Goal: Navigation & Orientation: Find specific page/section

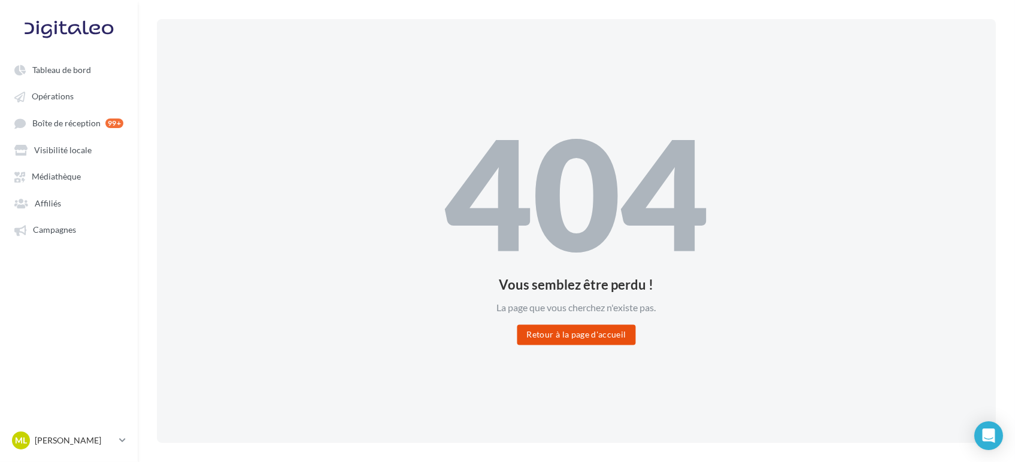
click at [572, 339] on button "Retour à la page d'accueil" at bounding box center [576, 335] width 119 height 20
drag, startPoint x: 0, startPoint y: 0, endPoint x: 54, endPoint y: 72, distance: 90.6
click at [54, 72] on span "Tableau de bord" at bounding box center [61, 70] width 59 height 10
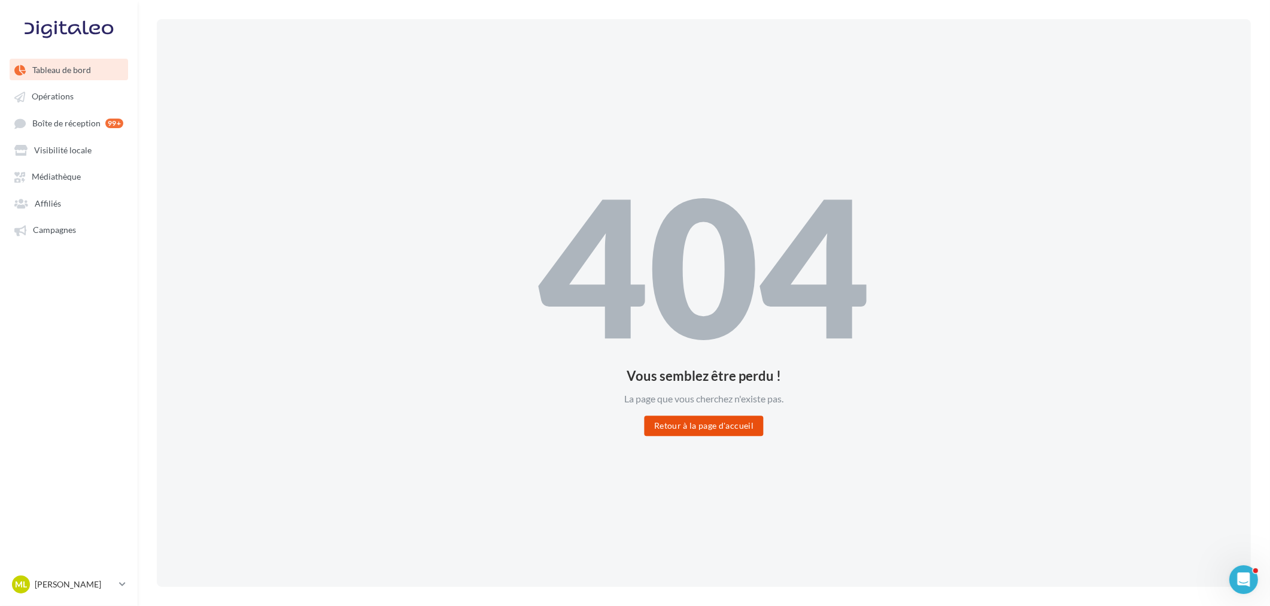
click at [729, 422] on button "Retour à la page d'accueil" at bounding box center [704, 426] width 119 height 20
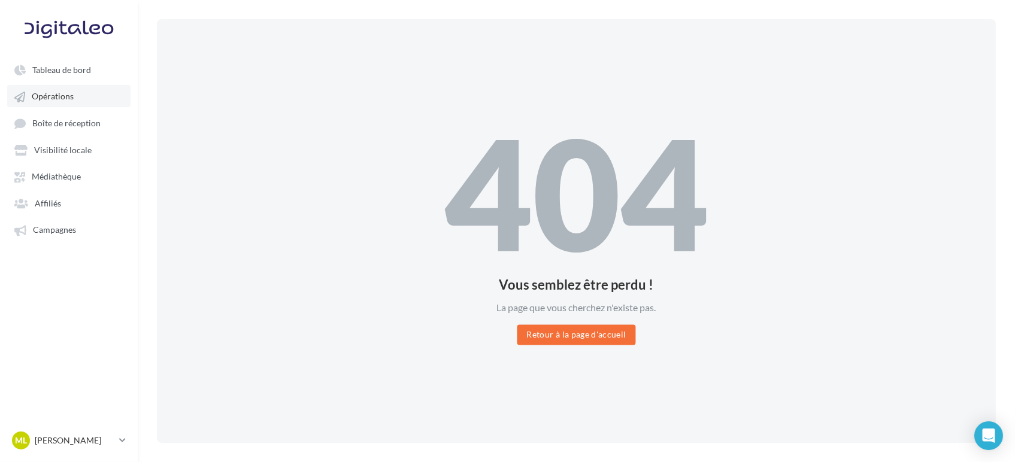
click at [71, 100] on span "Opérations" at bounding box center [53, 97] width 42 height 10
click at [71, 125] on span "Boîte de réception" at bounding box center [66, 123] width 68 height 10
click at [59, 162] on ul "Tableau de bord Opérations Boîte de réception 99+ Visibilité locale Affiliés" at bounding box center [69, 150] width 136 height 192
click at [58, 189] on ul "Tableau de bord Opérations Boîte de réception 99+ Visibilité locale Affiliés" at bounding box center [69, 150] width 136 height 192
click at [58, 204] on span "Affiliés" at bounding box center [48, 203] width 26 height 10
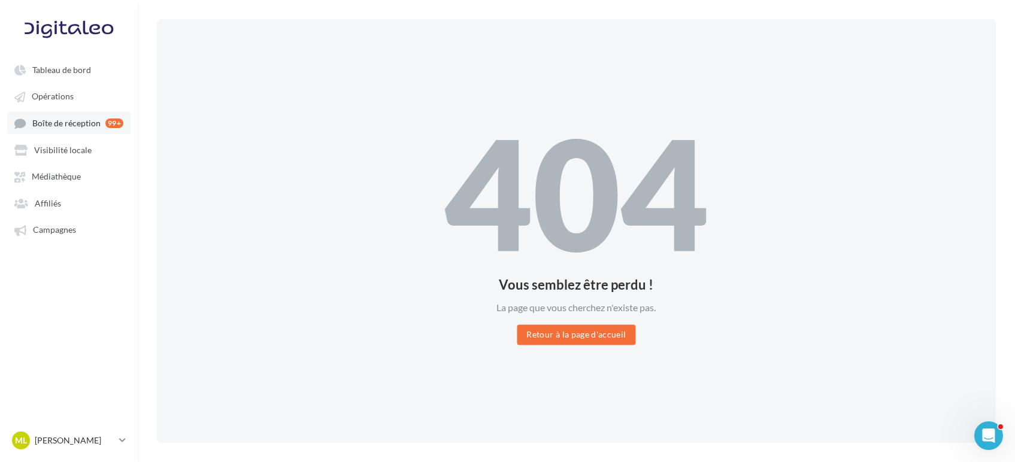
click at [55, 122] on span "Boîte de réception" at bounding box center [66, 123] width 68 height 10
click at [96, 436] on p "[PERSON_NAME]" at bounding box center [75, 441] width 80 height 12
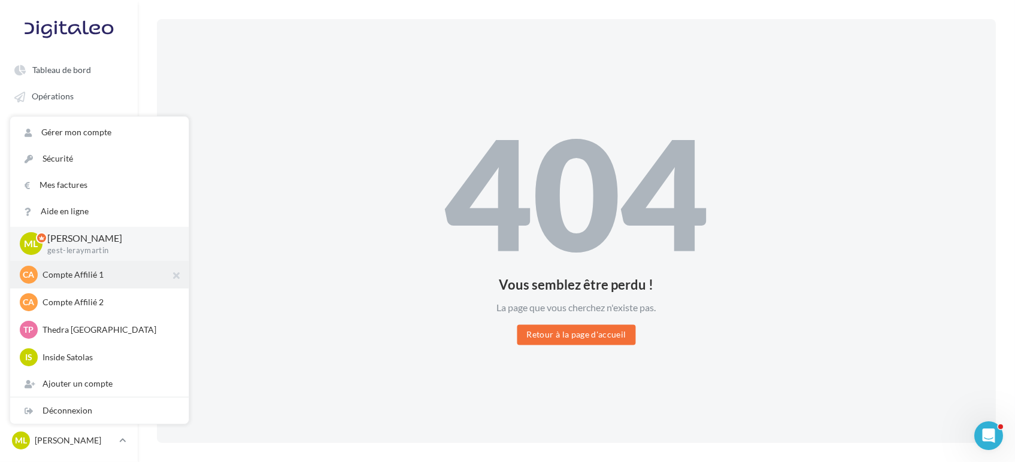
click at [112, 280] on p "Compte Affilié 1" at bounding box center [108, 275] width 132 height 12
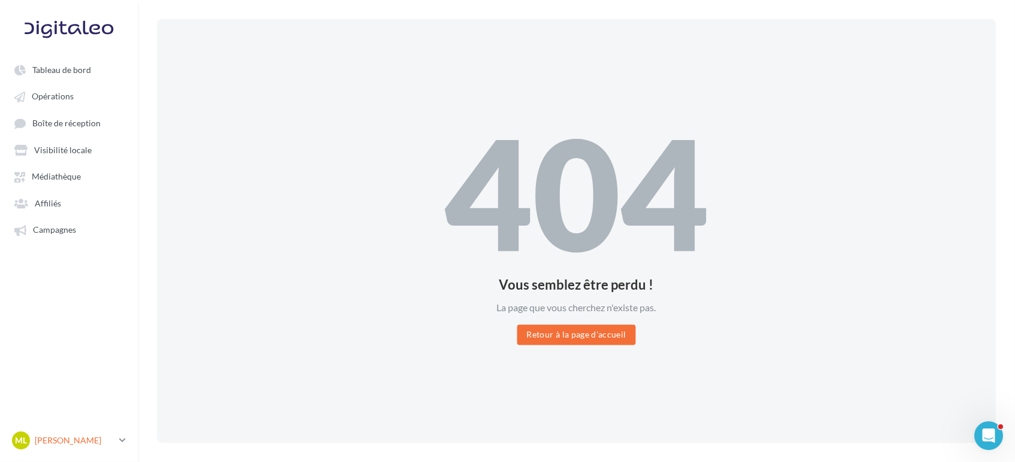
click at [58, 430] on link "ML [PERSON_NAME] gest-leraymartin" at bounding box center [69, 440] width 119 height 23
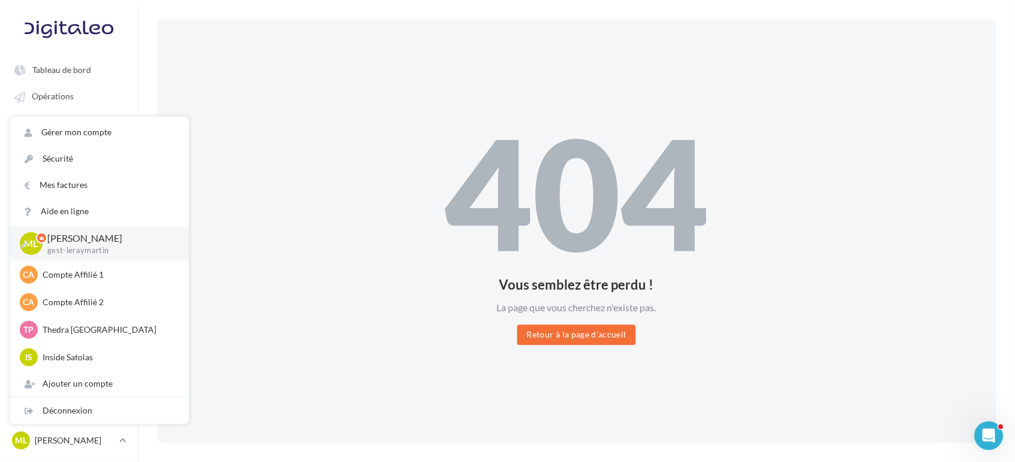
click at [88, 239] on p "[PERSON_NAME]" at bounding box center [108, 239] width 122 height 14
click at [281, 186] on div "404 Vous semblez être perdu ! La page que vous cherchez n'existe pas. Retour à …" at bounding box center [576, 231] width 839 height 424
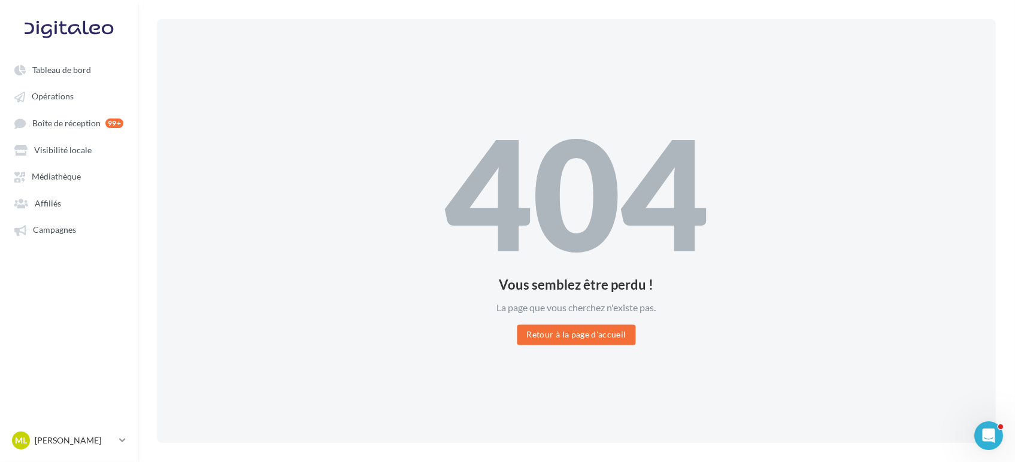
click at [350, 120] on div "404 Vous semblez être perdu ! La page que vous cherchez n'existe pas. Retour à …" at bounding box center [576, 231] width 839 height 424
drag, startPoint x: 491, startPoint y: 189, endPoint x: 819, endPoint y: 254, distance: 333.9
click at [819, 254] on div "404 Vous semblez être perdu ! La page que vous cherchez n'existe pas. Retour à …" at bounding box center [576, 231] width 839 height 424
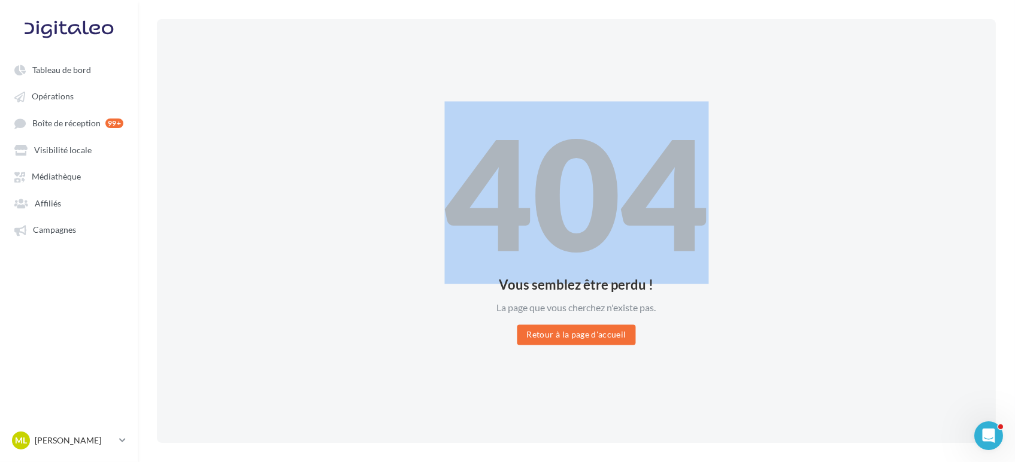
drag, startPoint x: 709, startPoint y: 238, endPoint x: 345, endPoint y: 192, distance: 366.8
click at [345, 192] on div "404 Vous semblez être perdu ! La page que vous cherchez n'existe pas. Retour à …" at bounding box center [576, 231] width 839 height 424
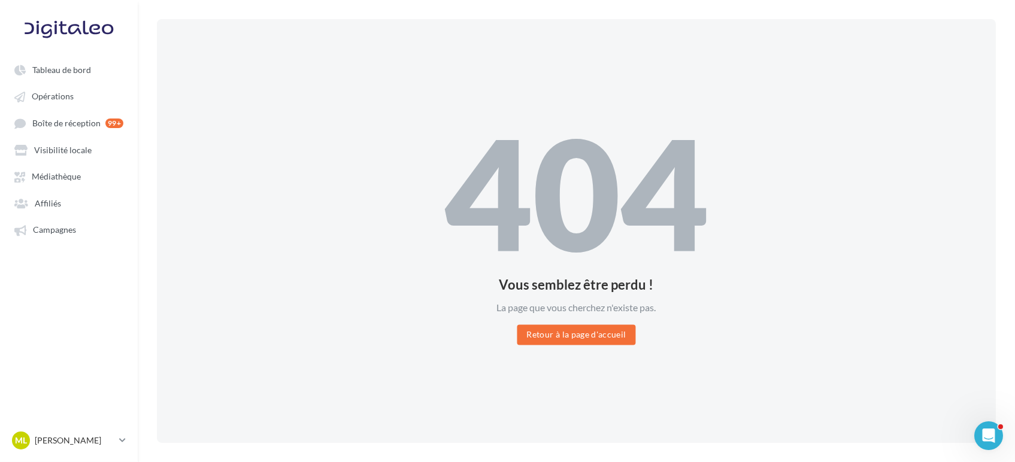
click at [343, 197] on div "404 Vous semblez être perdu ! La page que vous cherchez n'existe pas. Retour à …" at bounding box center [576, 231] width 839 height 424
click at [575, 330] on button "Retour à la page d'accueil" at bounding box center [576, 335] width 119 height 20
click at [81, 33] on div at bounding box center [69, 29] width 96 height 30
